Goal: Information Seeking & Learning: Learn about a topic

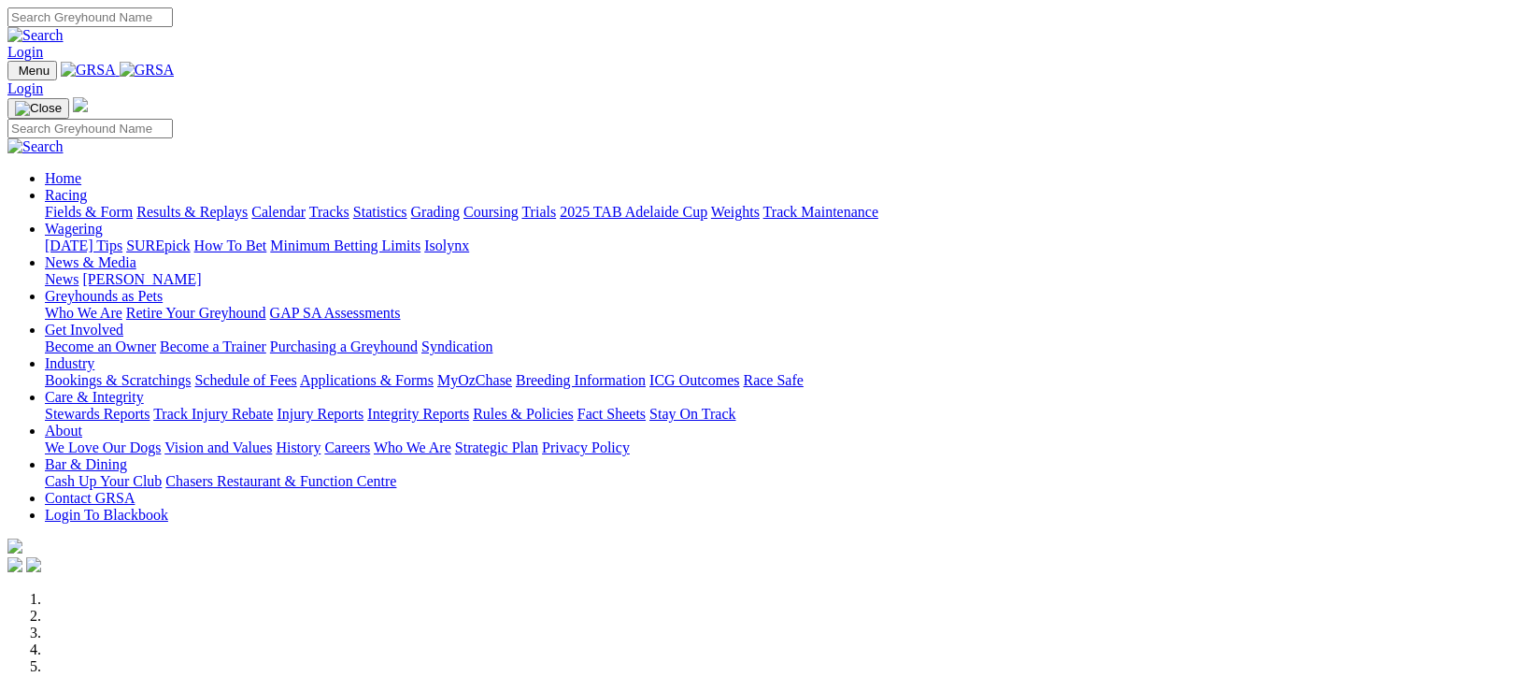
scroll to position [498, 0]
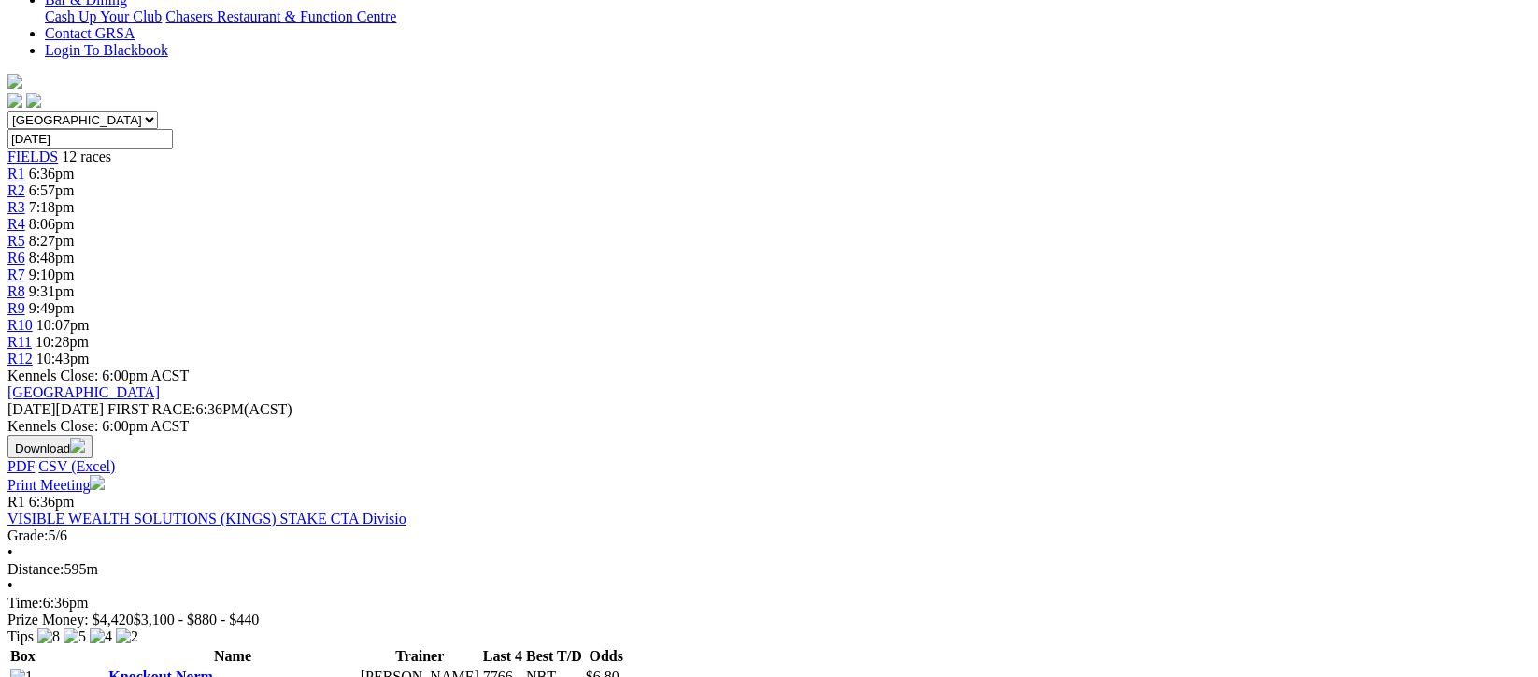
scroll to position [622, 0]
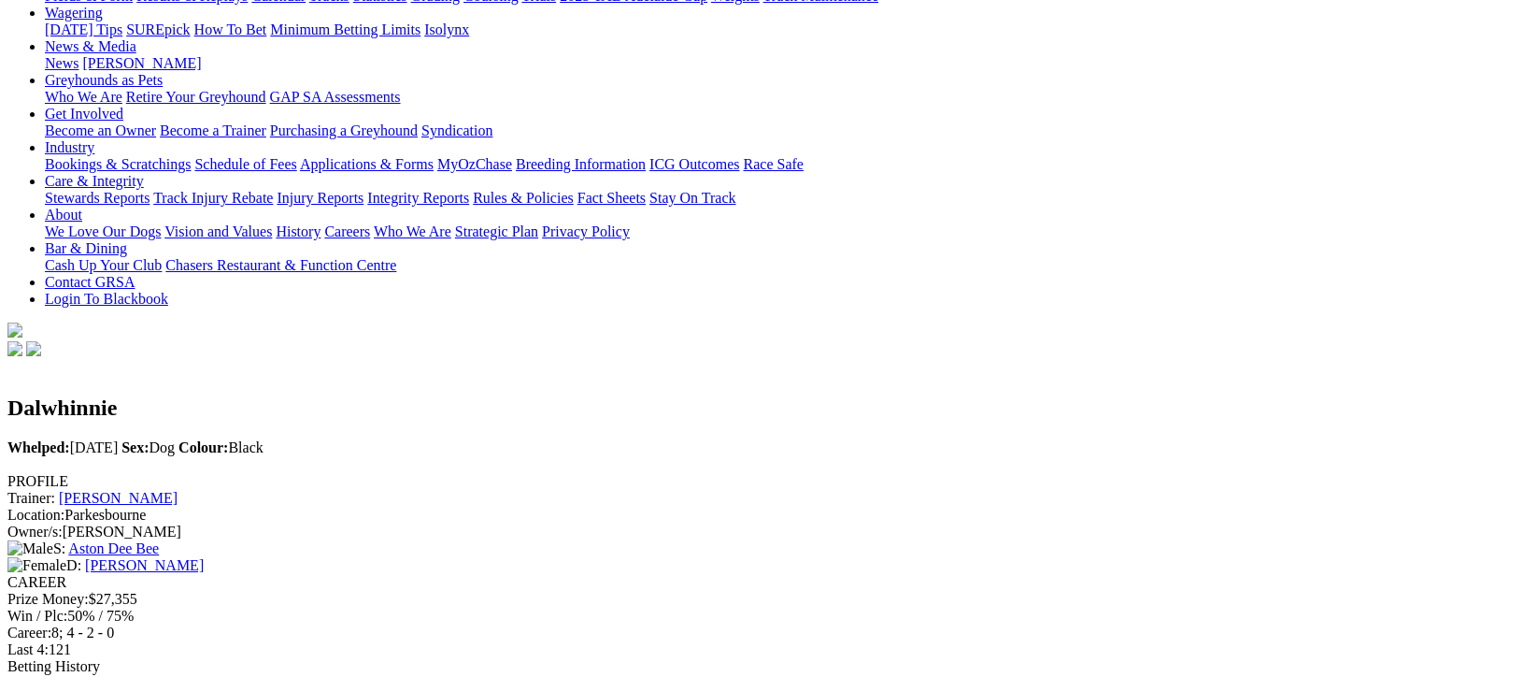
scroll to position [124, 0]
